Goal: Task Accomplishment & Management: Manage account settings

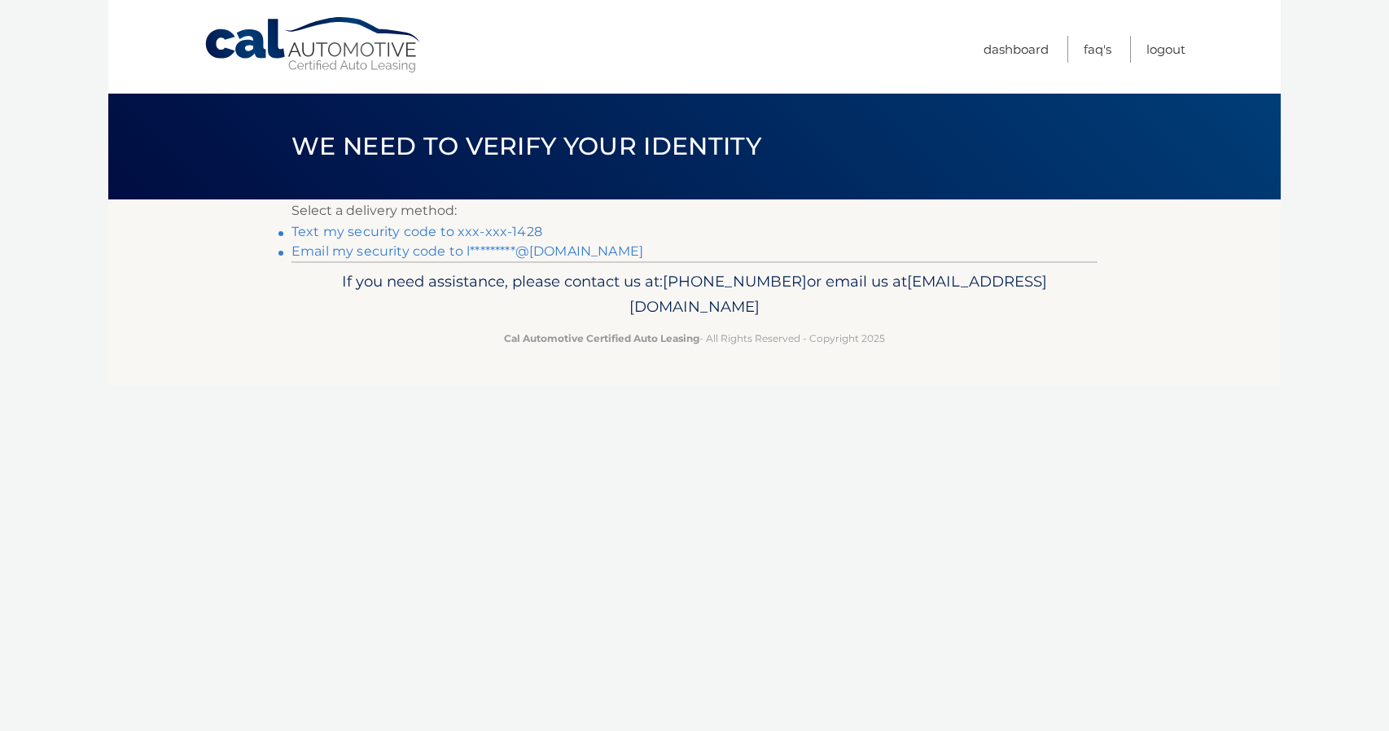
click at [469, 229] on link "Text my security code to xxx-xxx-1428" at bounding box center [416, 231] width 251 height 15
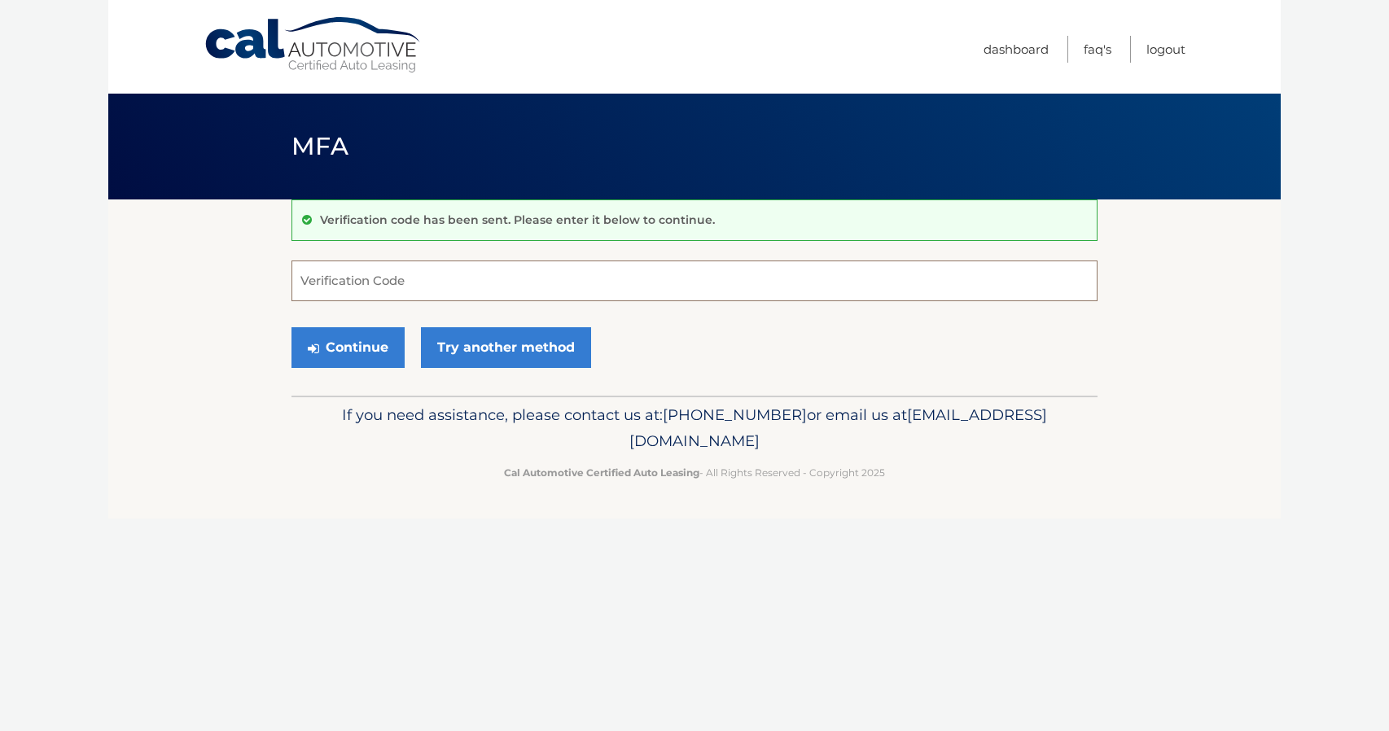
click at [390, 266] on input "Verification Code" at bounding box center [694, 280] width 806 height 41
type input "502011"
click at [354, 341] on button "Continue" at bounding box center [347, 347] width 113 height 41
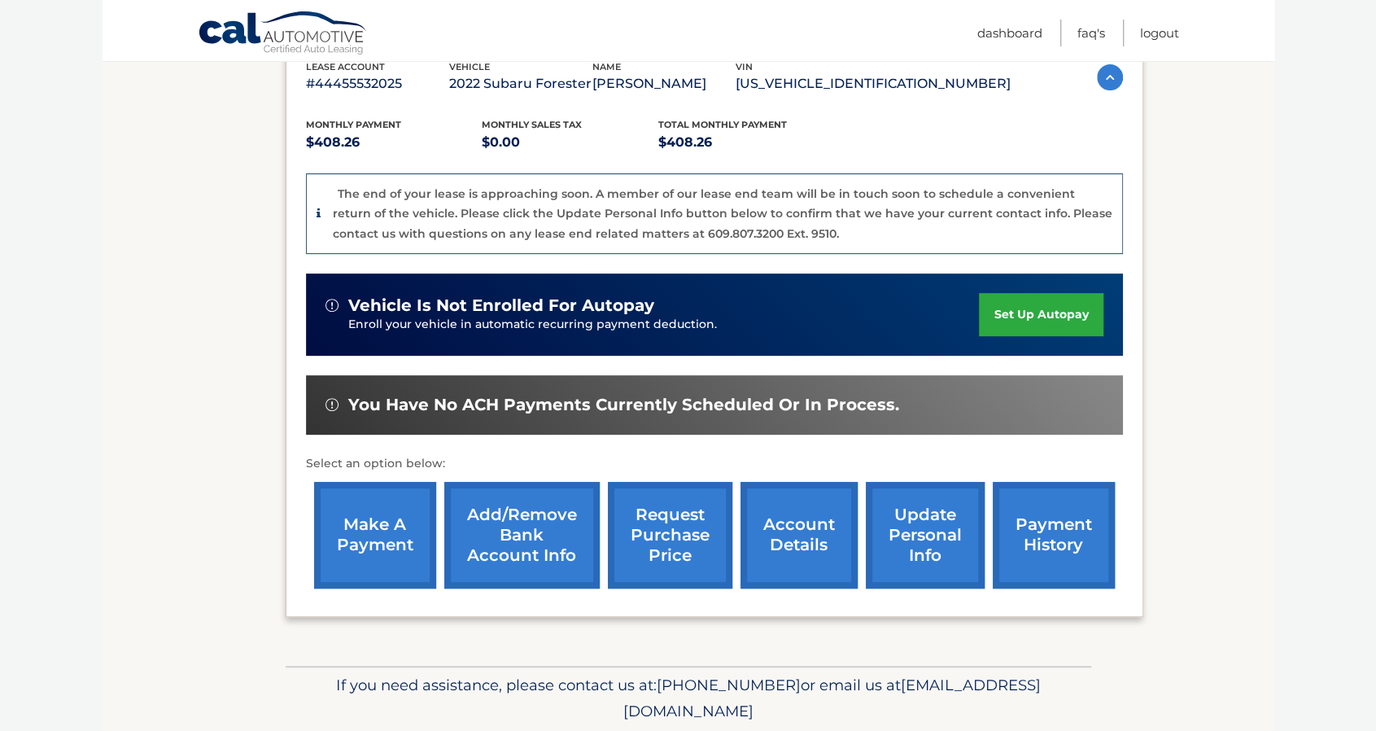
scroll to position [301, 0]
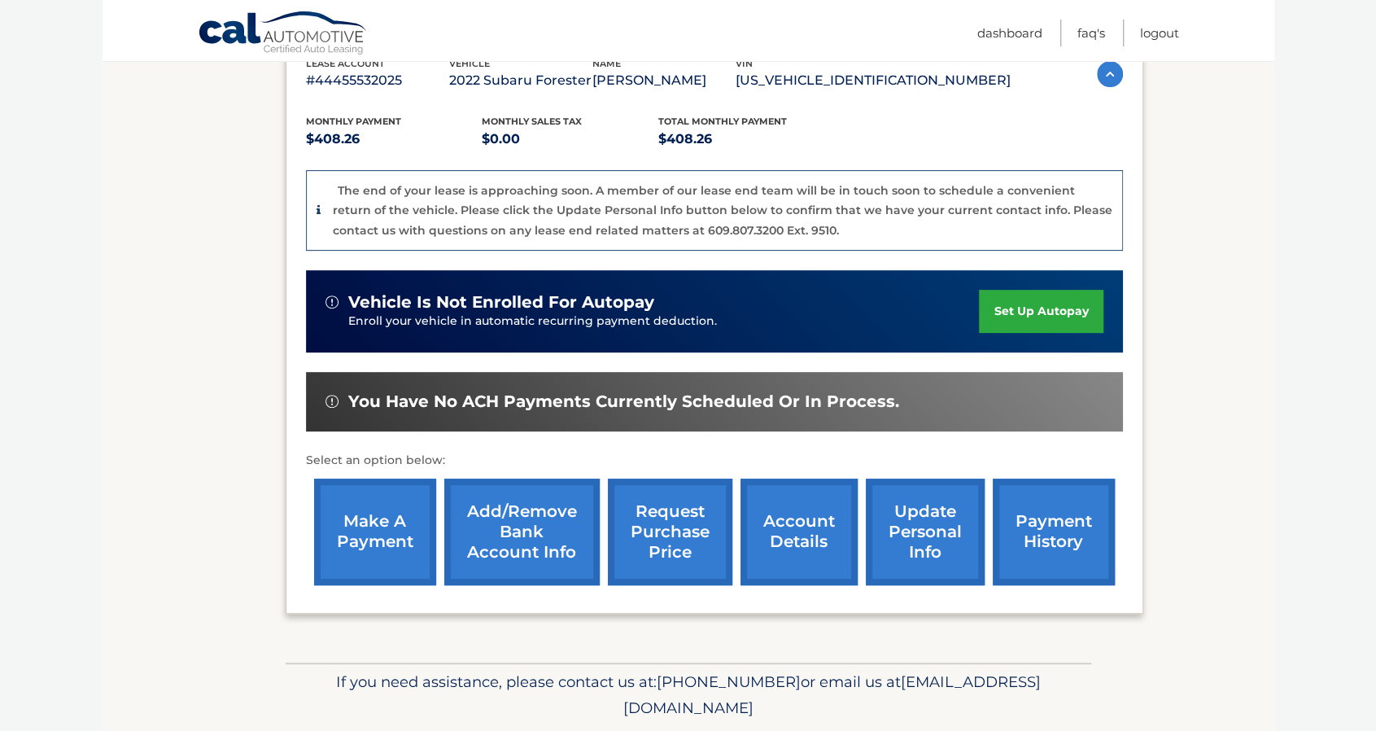
click at [917, 527] on link "update personal info" at bounding box center [925, 532] width 119 height 107
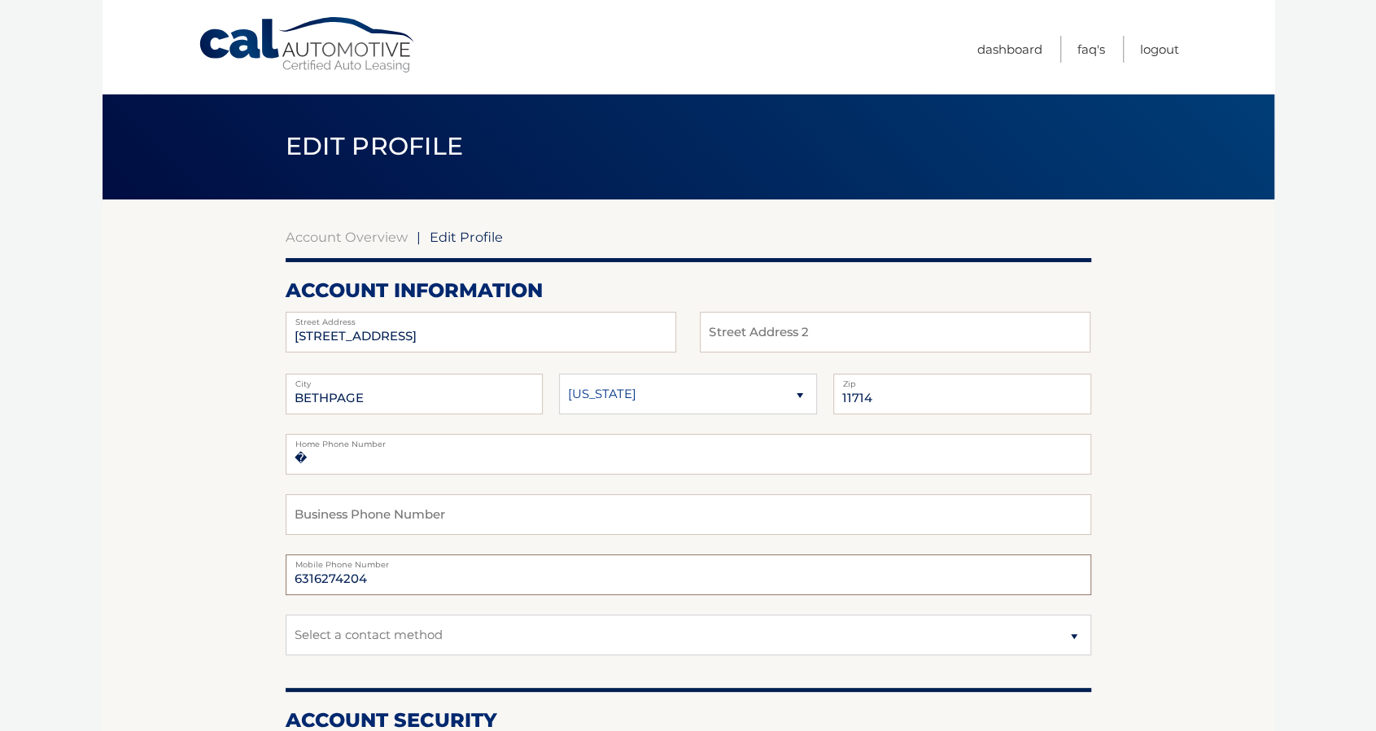
click at [404, 584] on input "6316274204" at bounding box center [689, 574] width 806 height 41
type input "6"
type input "6466331428"
click at [1070, 634] on select "Select a contact method Mobile Home" at bounding box center [689, 635] width 806 height 41
select select "1"
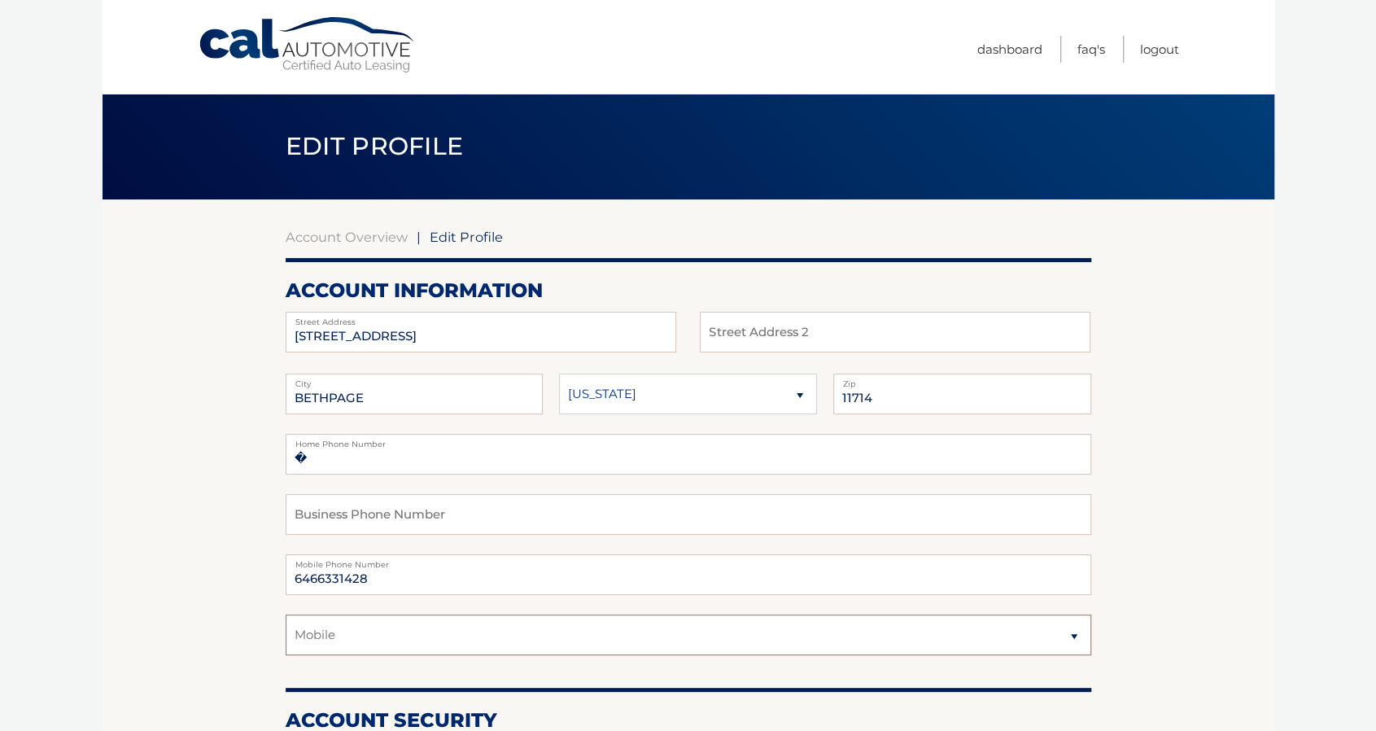
click at [286, 615] on select "Select a contact method Mobile Home" at bounding box center [689, 635] width 806 height 41
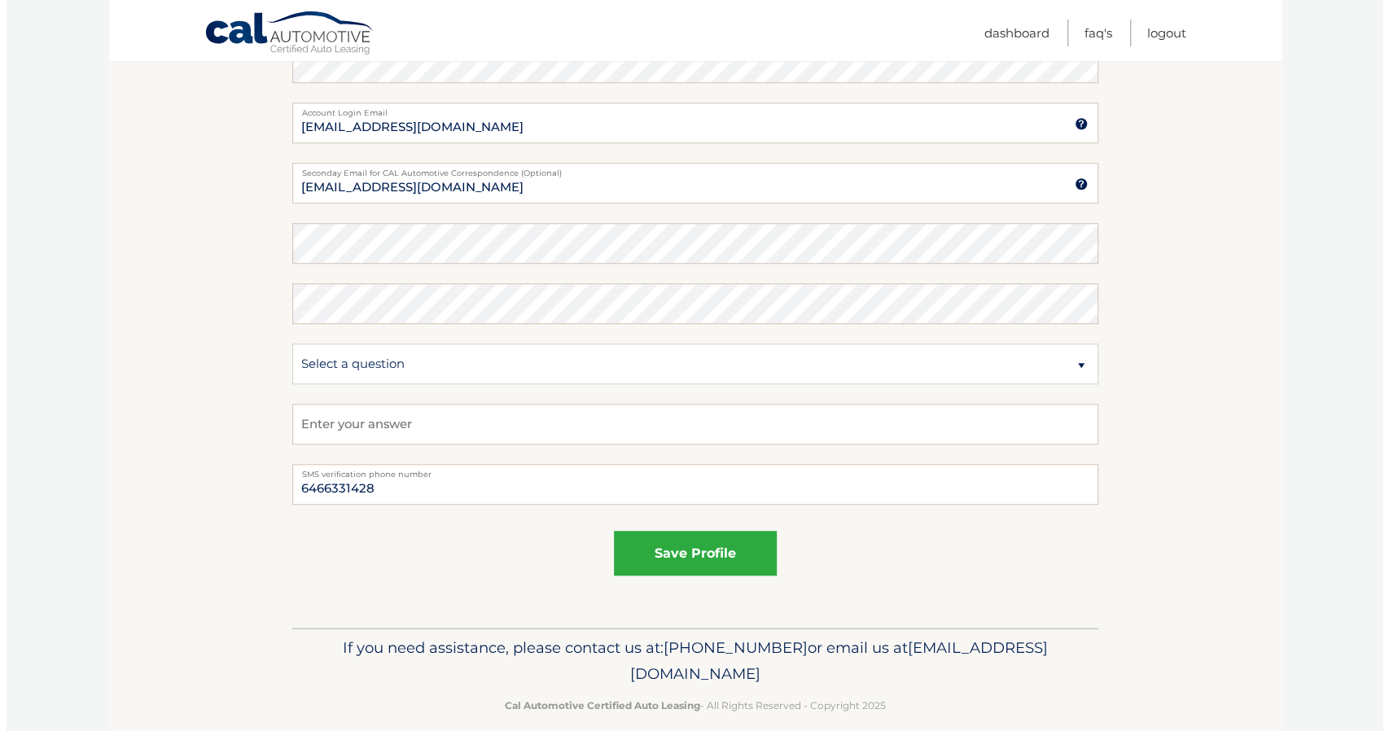
scroll to position [777, 0]
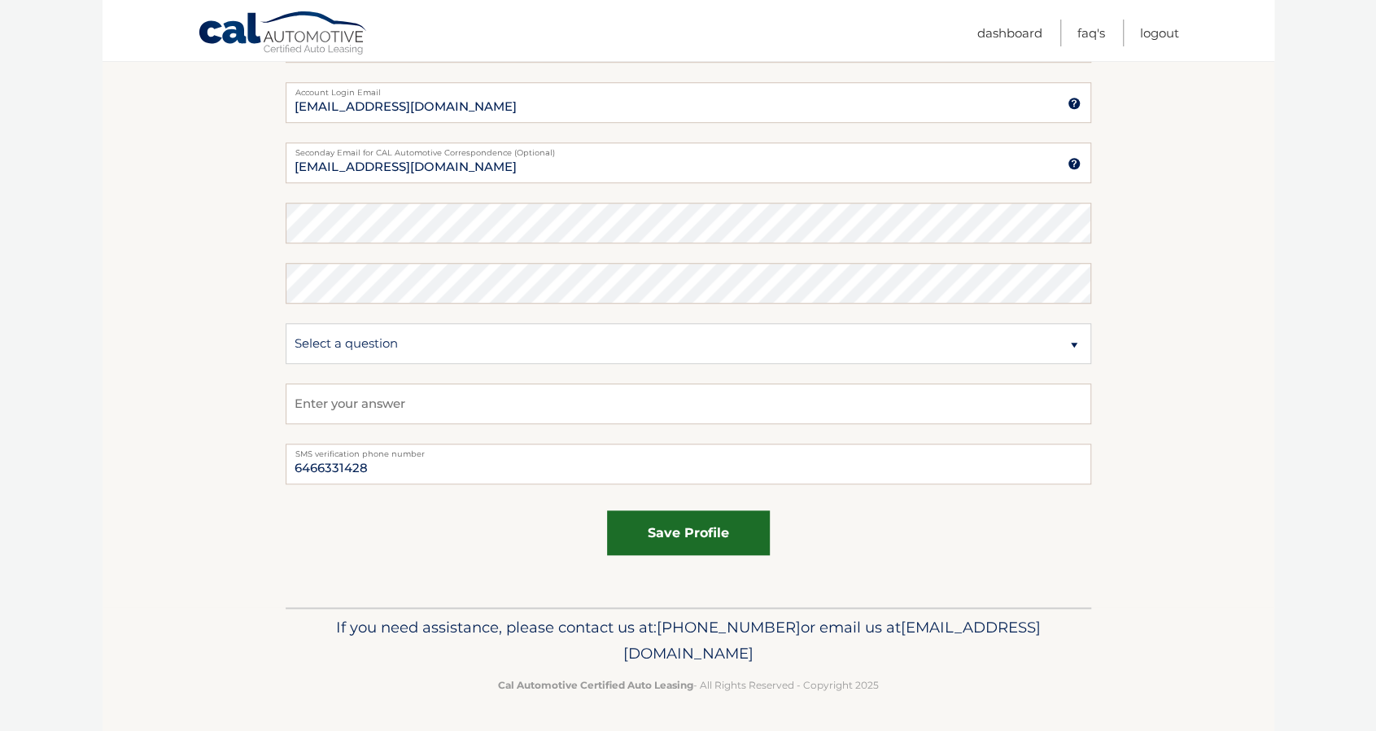
click at [700, 536] on button "save profile" at bounding box center [688, 532] width 163 height 45
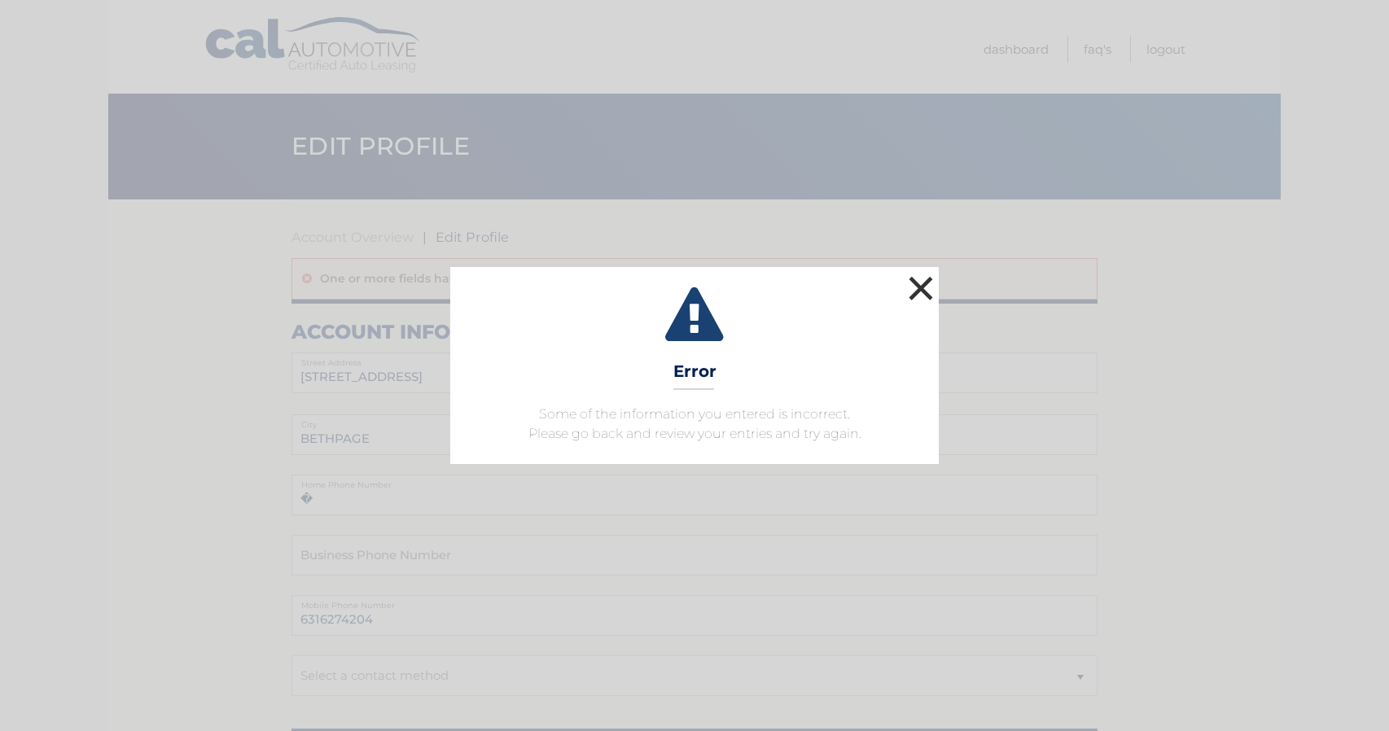
click at [919, 291] on button "×" at bounding box center [920, 288] width 33 height 33
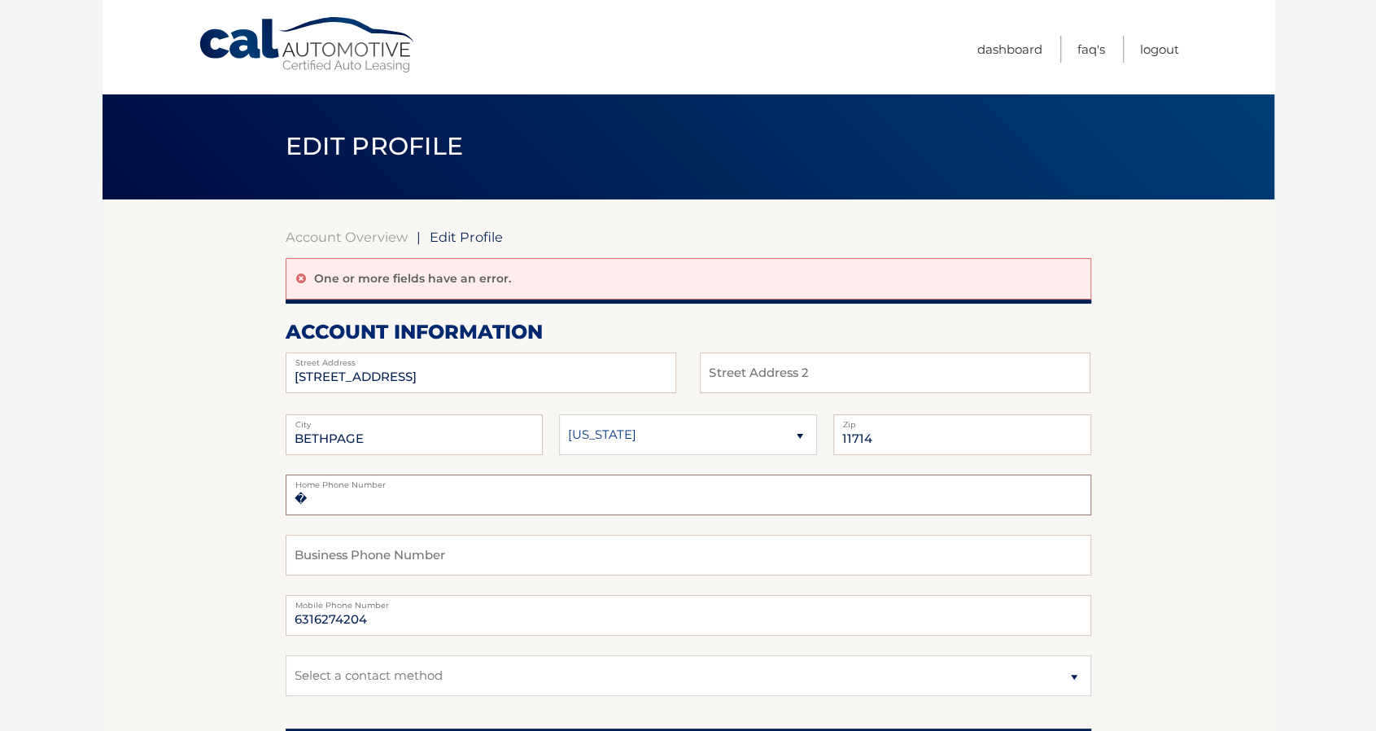
click at [434, 505] on input "�" at bounding box center [689, 495] width 806 height 41
type input "�6466331428"
click at [397, 622] on input "6316274204" at bounding box center [689, 615] width 806 height 41
type input "6"
type input "6466331428"
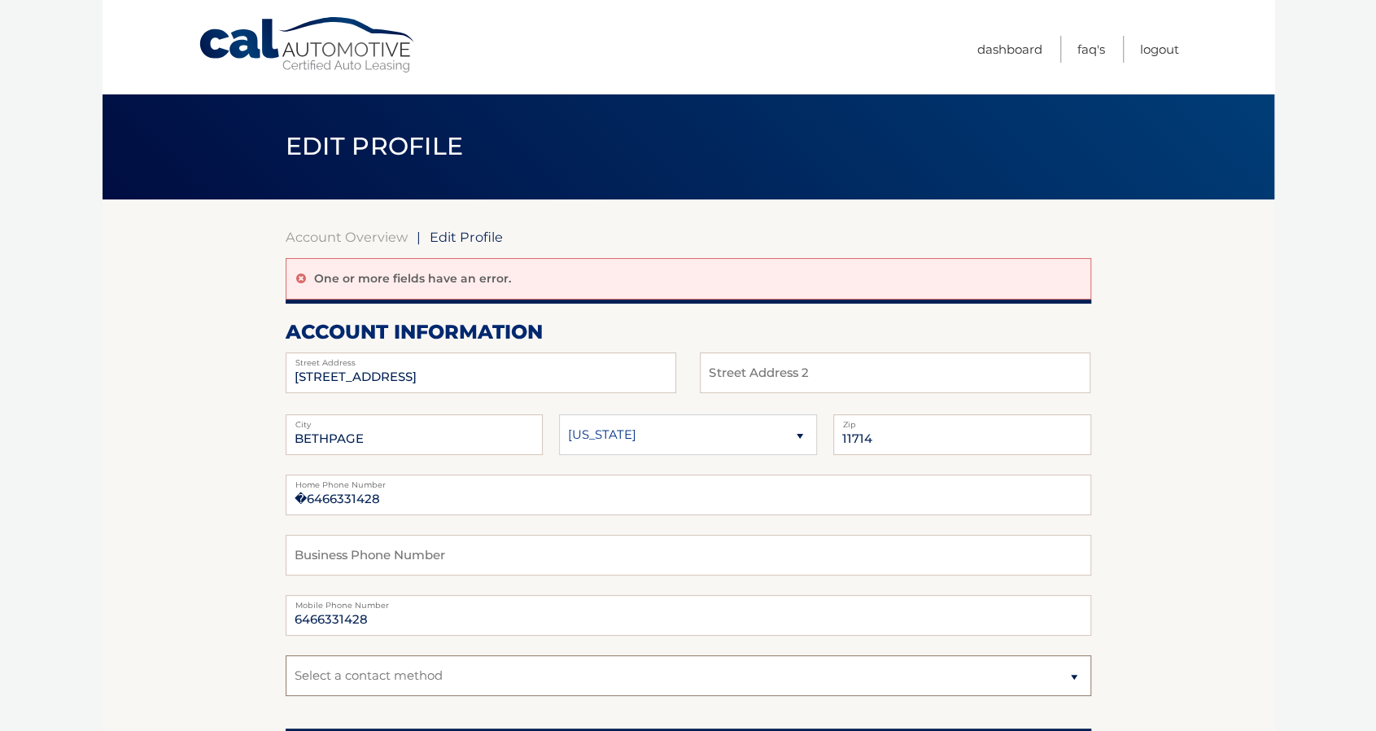
click at [1079, 676] on select "Select a contact method Mobile Home" at bounding box center [689, 675] width 806 height 41
select select "1"
click at [286, 655] on select "Select a contact method Mobile Home" at bounding box center [689, 675] width 806 height 41
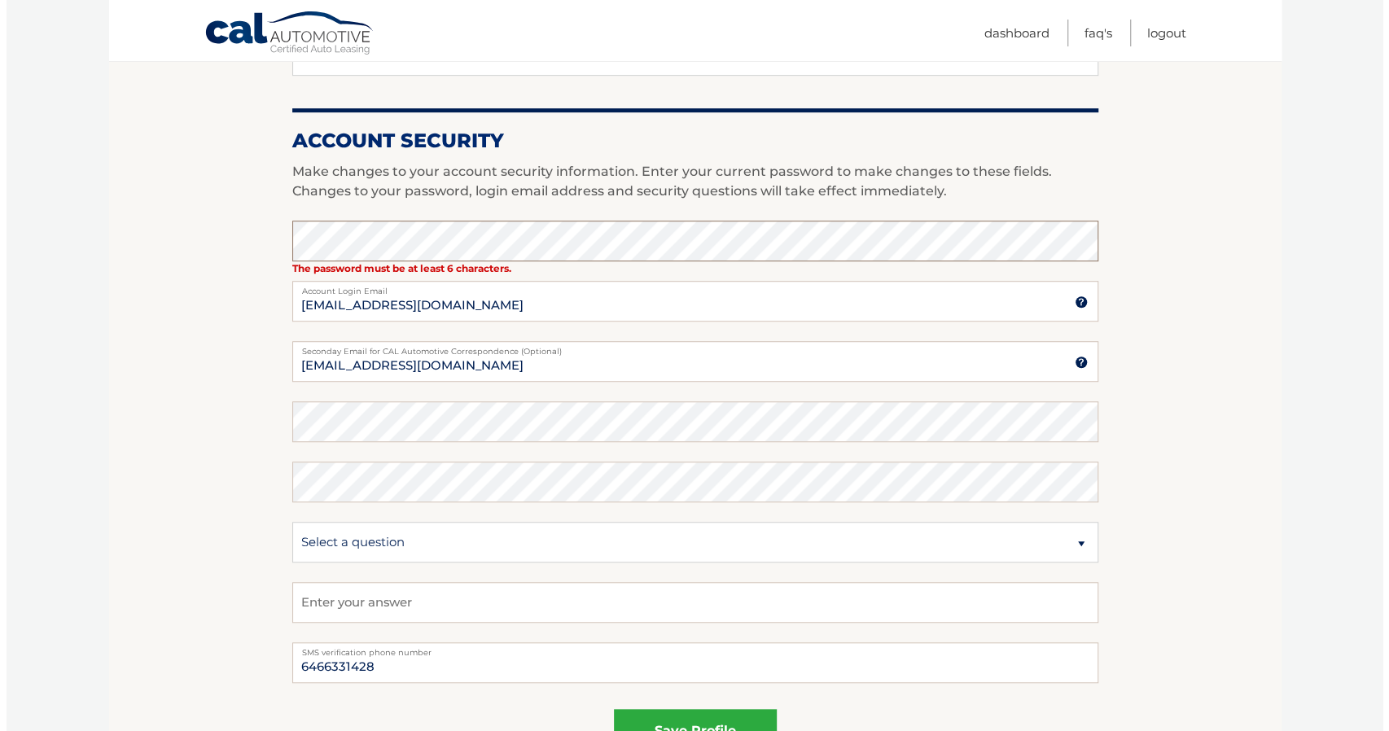
scroll to position [630, 0]
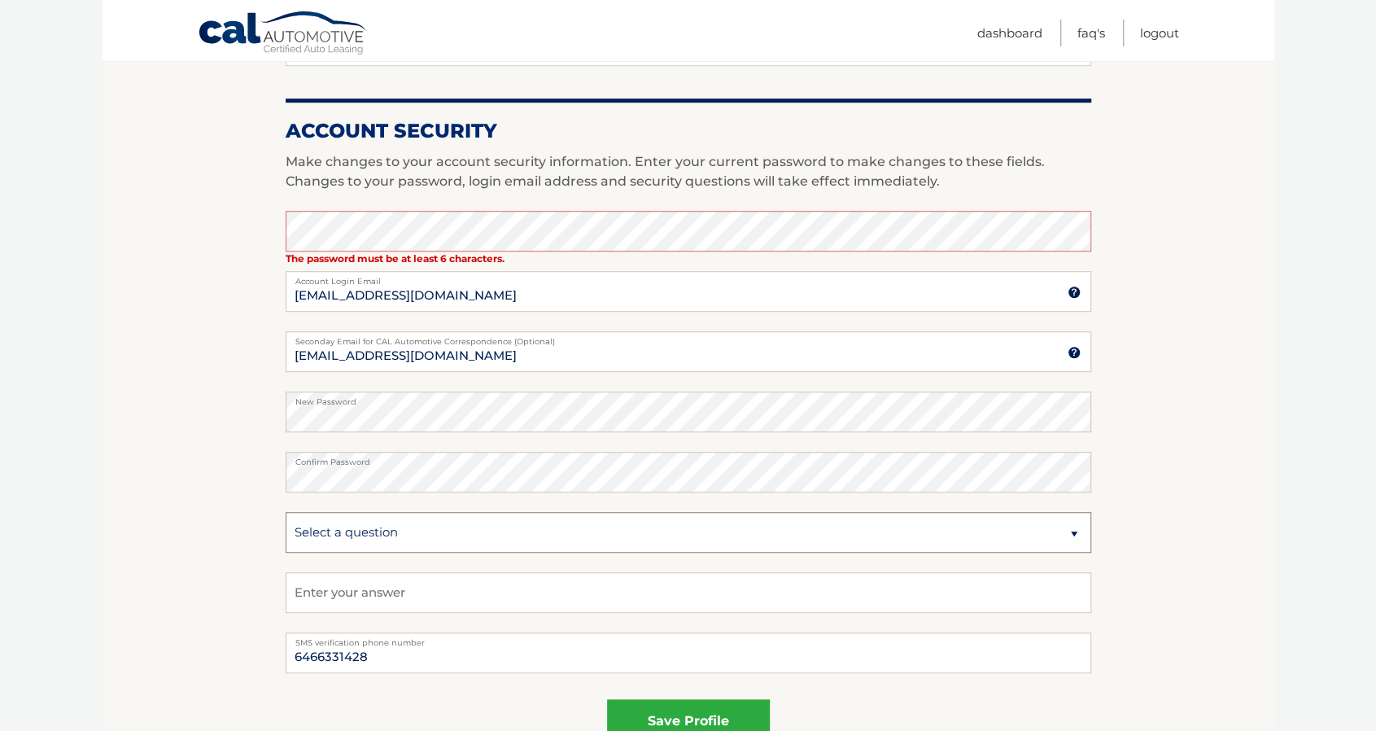
click at [1071, 534] on select "Select a question What was the name of your elementary school? What is your mot…" at bounding box center [689, 532] width 806 height 41
select select "4"
click at [286, 512] on select "Select a question What was the name of your elementary school? What is your mot…" at bounding box center [689, 532] width 806 height 41
click at [492, 593] on input "text" at bounding box center [689, 592] width 806 height 41
type input "maracaibo"
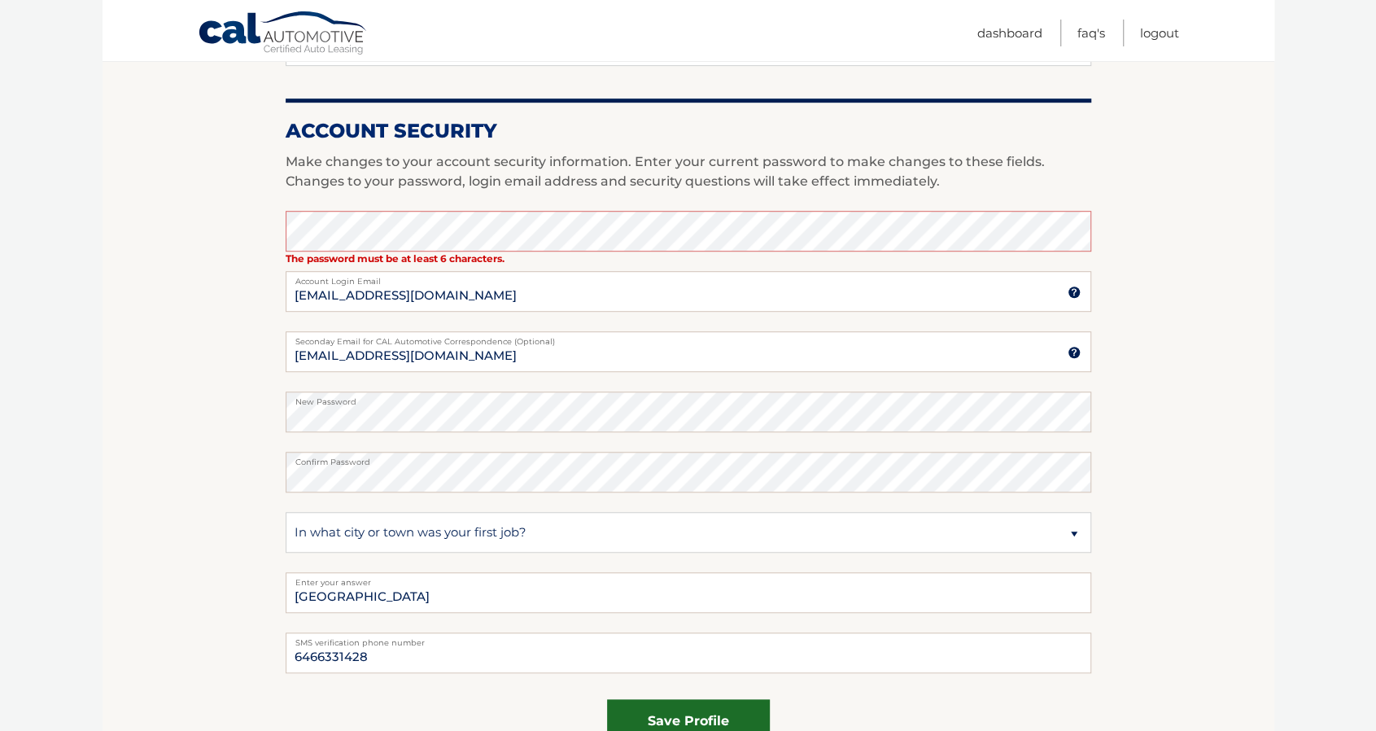
click at [685, 714] on button "save profile" at bounding box center [688, 721] width 163 height 45
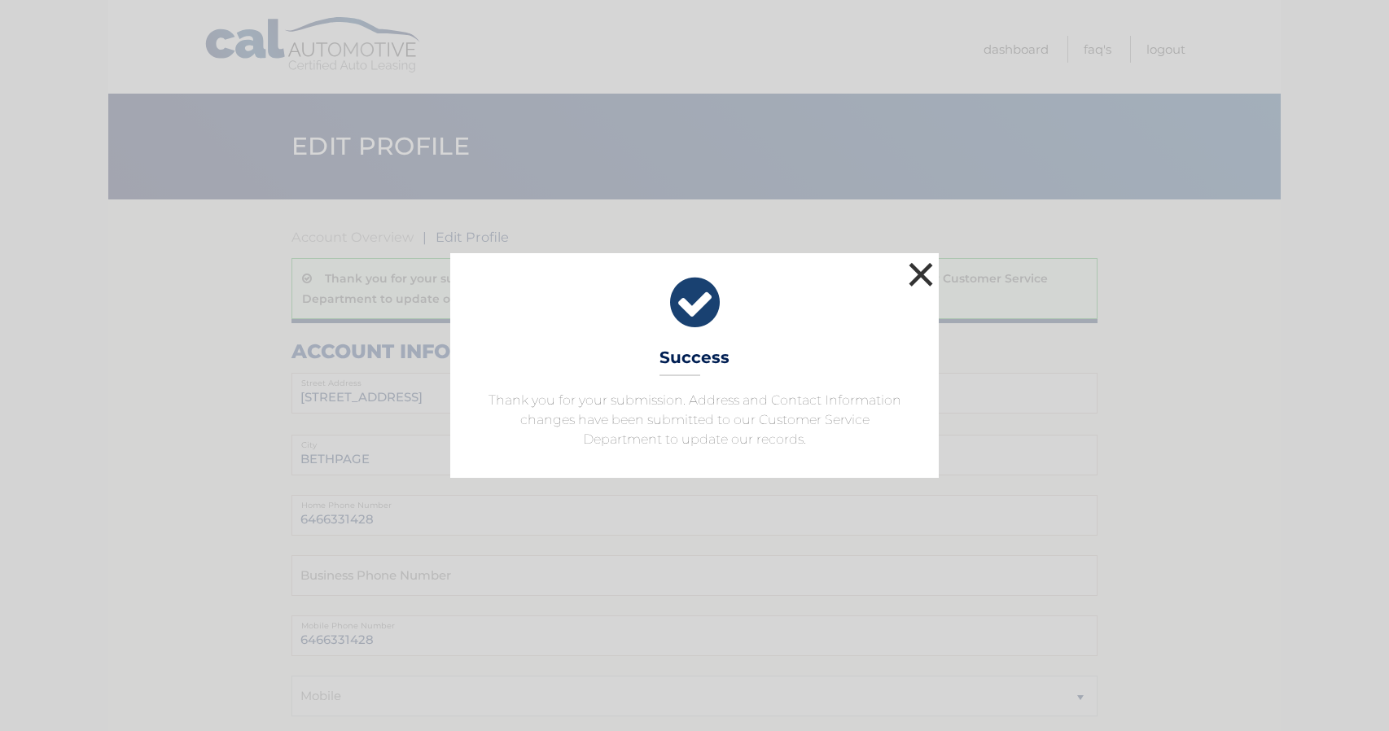
click at [920, 273] on button "×" at bounding box center [920, 274] width 33 height 33
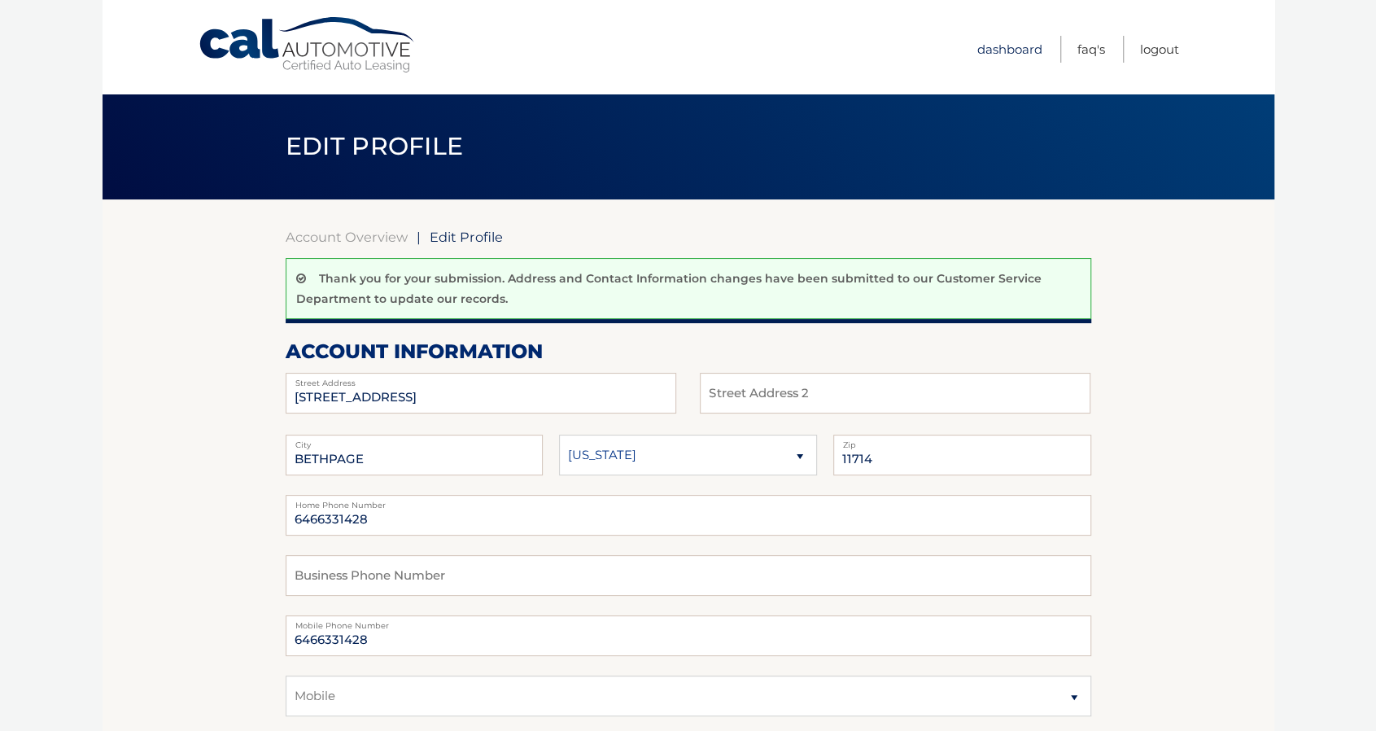
click at [1013, 50] on link "Dashboard" at bounding box center [1010, 49] width 65 height 27
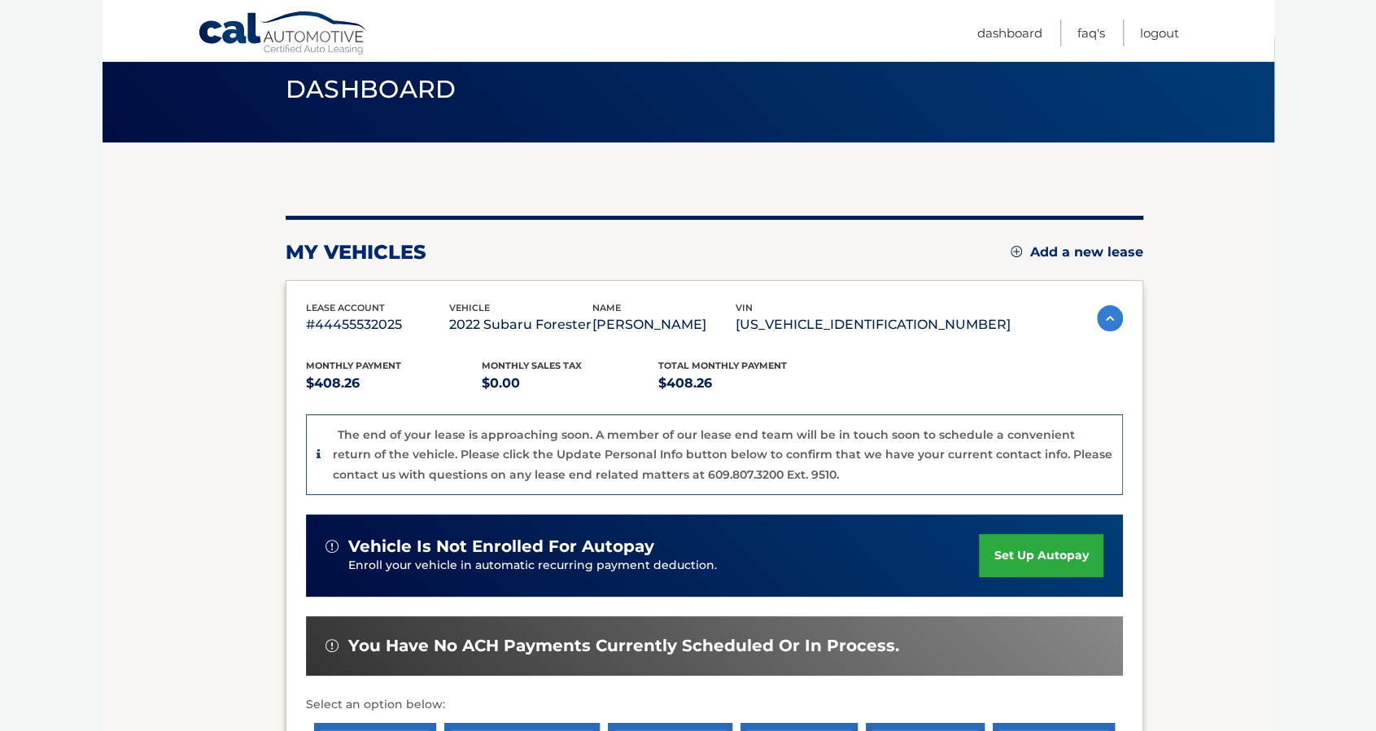
scroll to position [13, 0]
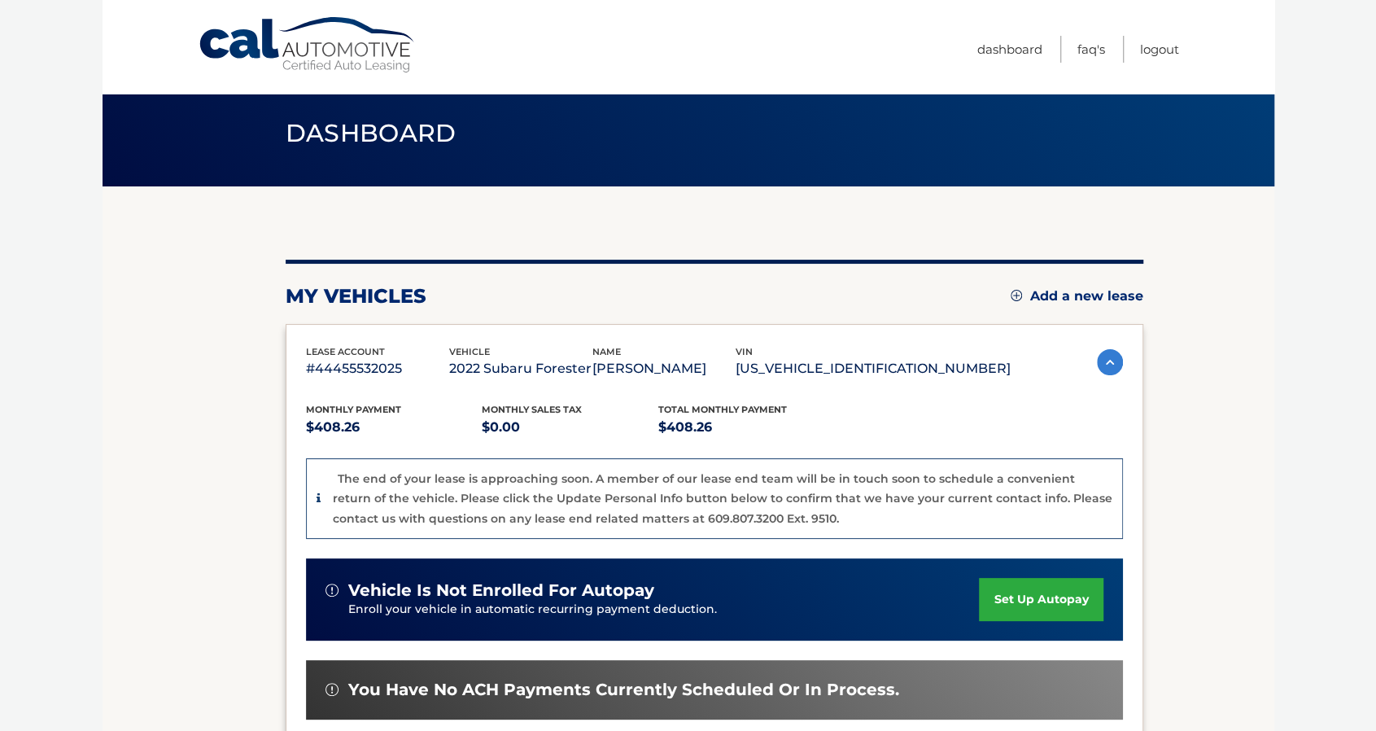
click at [317, 500] on icon at bounding box center [319, 497] width 4 height 11
click at [317, 497] on icon at bounding box center [319, 497] width 4 height 11
click at [1087, 51] on link "FAQ's" at bounding box center [1092, 49] width 28 height 27
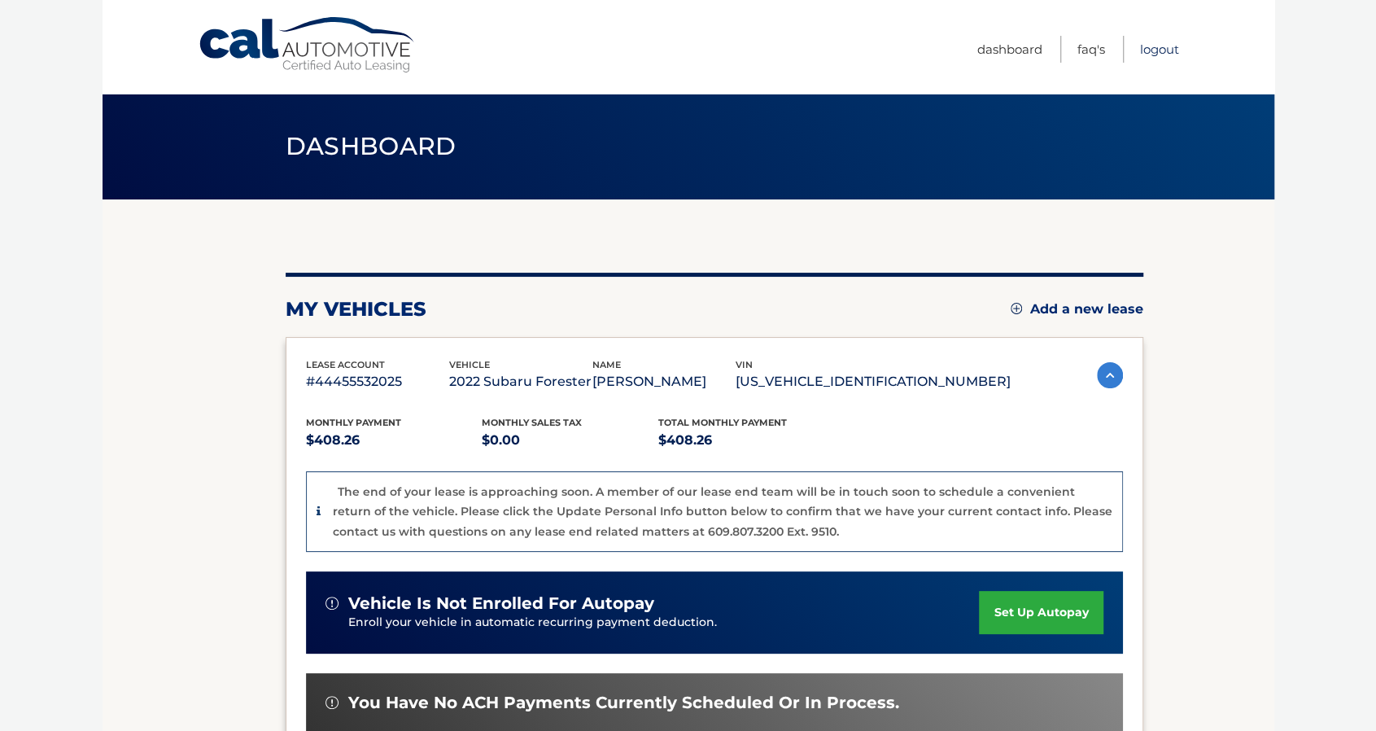
click at [1160, 50] on link "Logout" at bounding box center [1159, 49] width 39 height 27
